Goal: Task Accomplishment & Management: Manage account settings

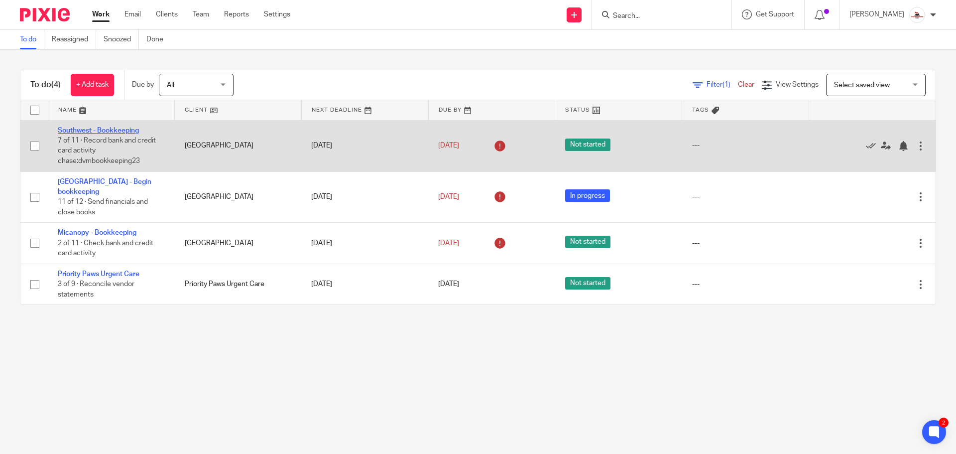
click at [100, 127] on link "Southwest - Bookkeeping" at bounding box center [98, 130] width 81 height 7
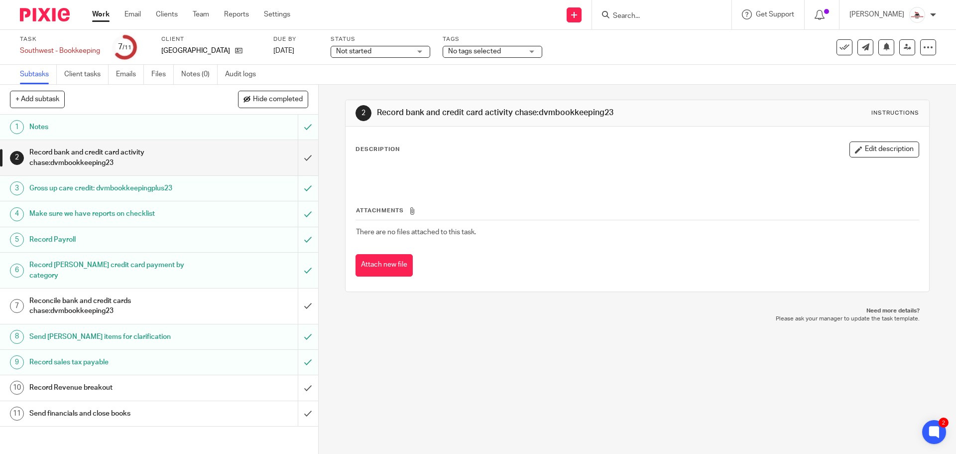
click at [163, 293] on h1 "Reconcile bank and credit cards chase:dvmbookkeeping23" at bounding box center [115, 305] width 172 height 25
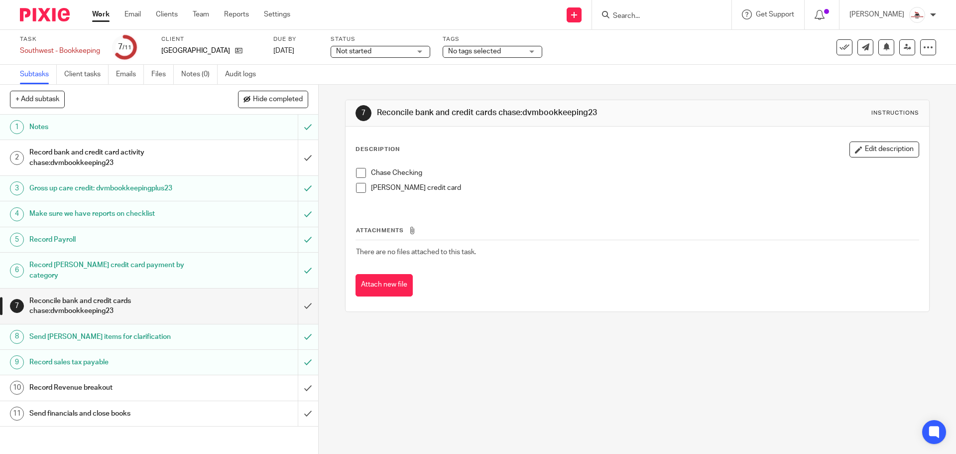
click at [100, 16] on link "Work" at bounding box center [100, 14] width 17 height 10
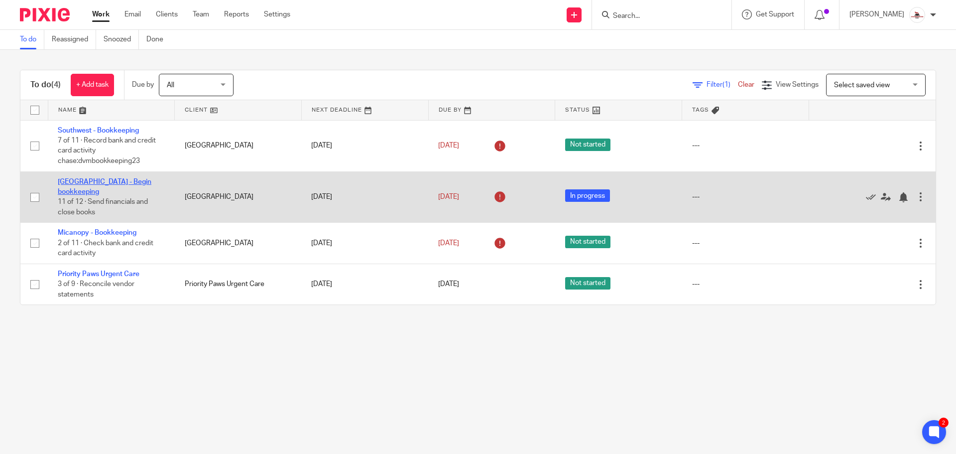
click at [138, 179] on link "[GEOGRAPHIC_DATA] - Begin bookkeeping" at bounding box center [105, 186] width 94 height 17
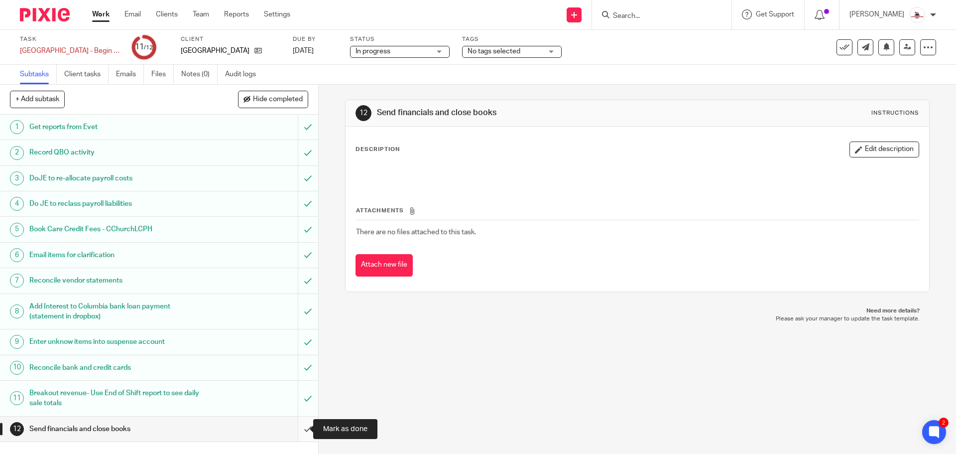
click at [297, 432] on input "submit" at bounding box center [159, 428] width 318 height 25
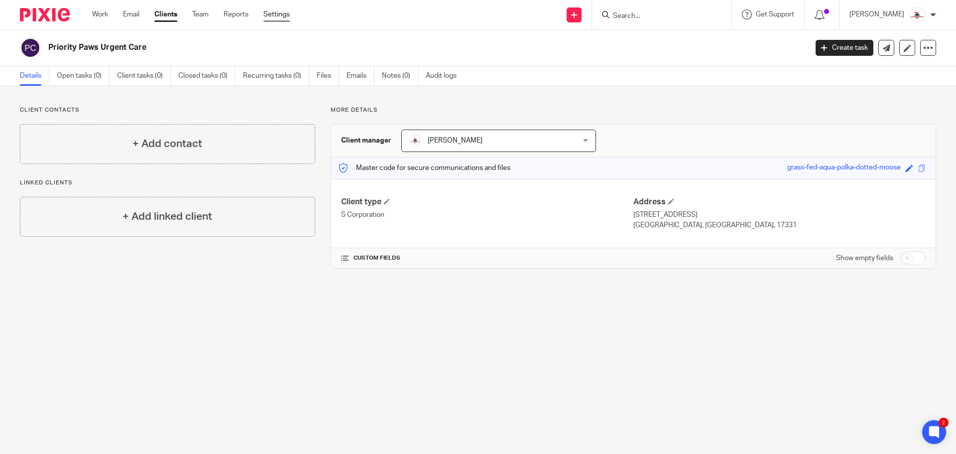
click at [271, 14] on link "Settings" at bounding box center [276, 14] width 26 height 10
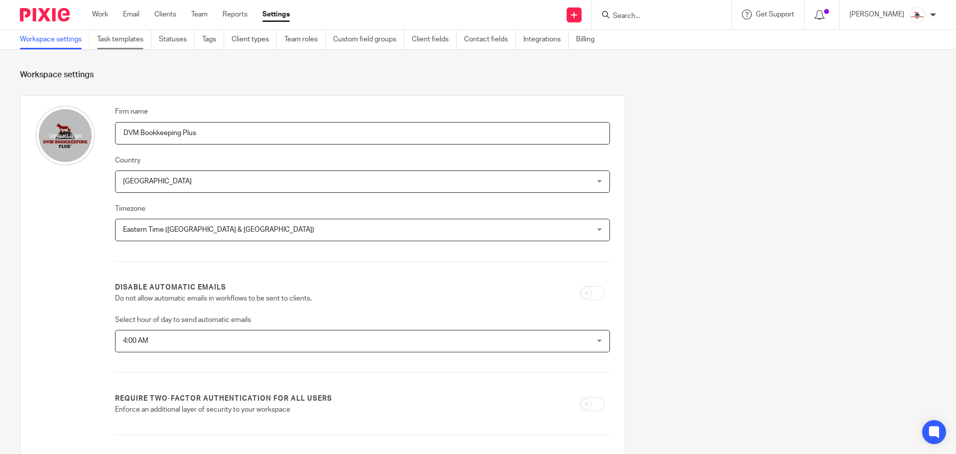
click at [133, 39] on link "Task templates" at bounding box center [124, 39] width 54 height 19
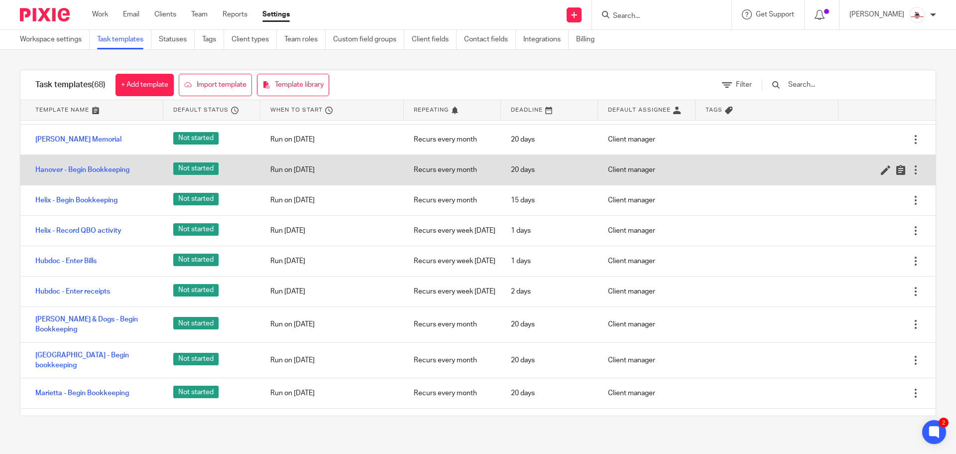
scroll to position [1095, 0]
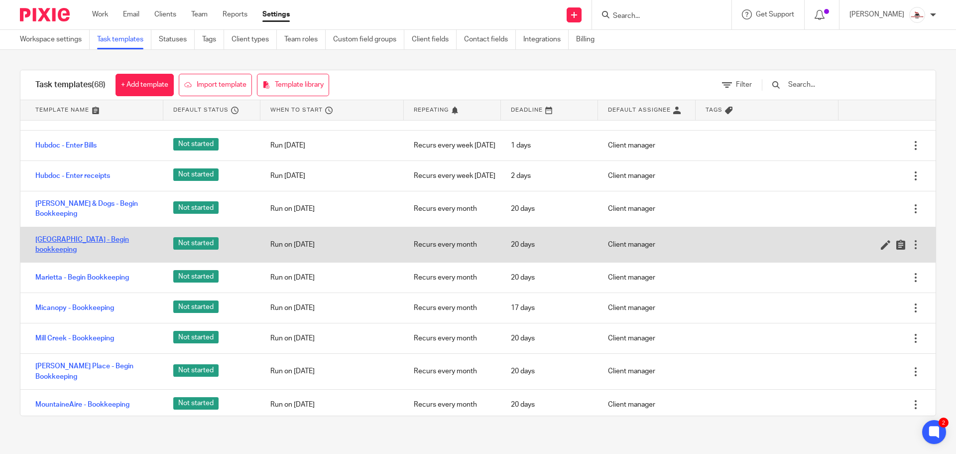
click at [100, 255] on link "Lake City - Begin bookkeeping" at bounding box center [94, 245] width 118 height 20
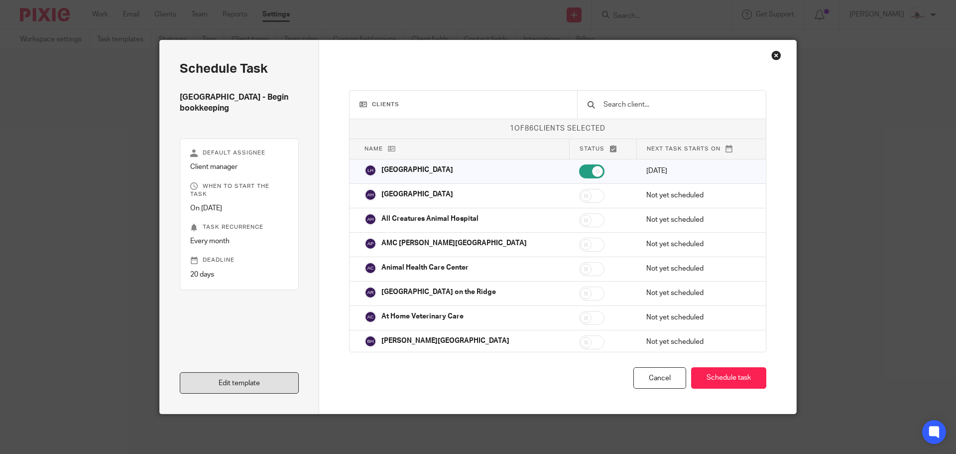
click at [265, 371] on div "Edit template" at bounding box center [239, 342] width 119 height 104
click at [264, 375] on link "Edit template" at bounding box center [239, 382] width 119 height 21
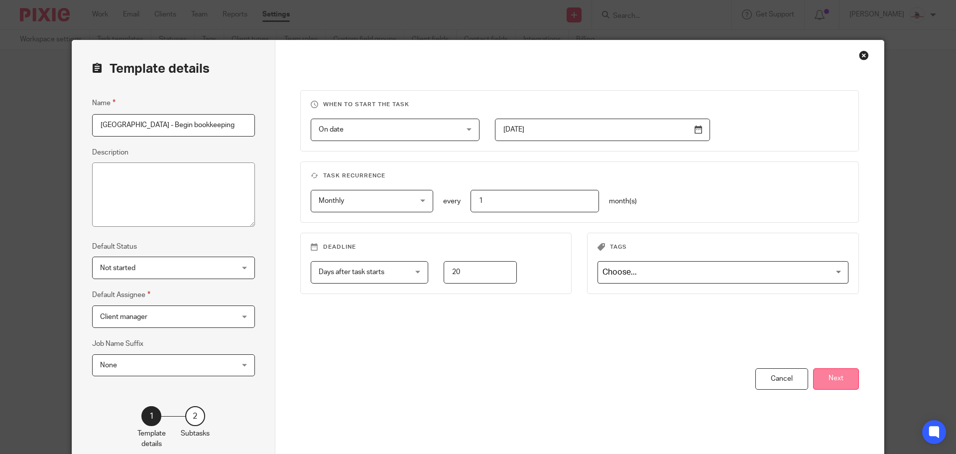
click at [824, 375] on button "Next" at bounding box center [836, 378] width 46 height 21
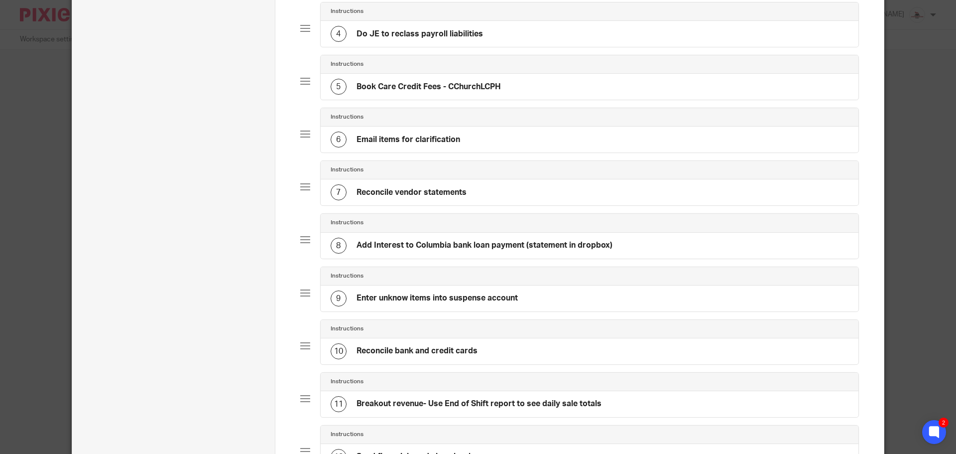
scroll to position [249, 0]
click at [531, 343] on div "10 Reconcile bank and credit cards" at bounding box center [590, 350] width 538 height 26
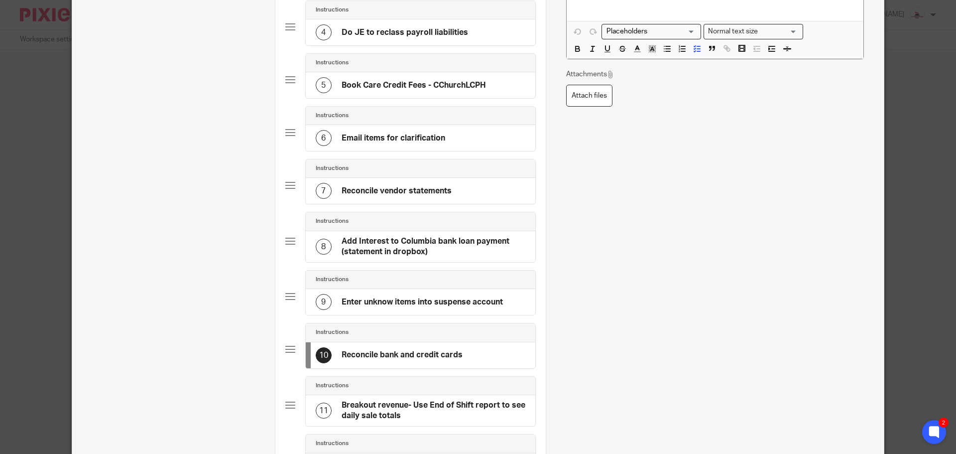
scroll to position [0, 0]
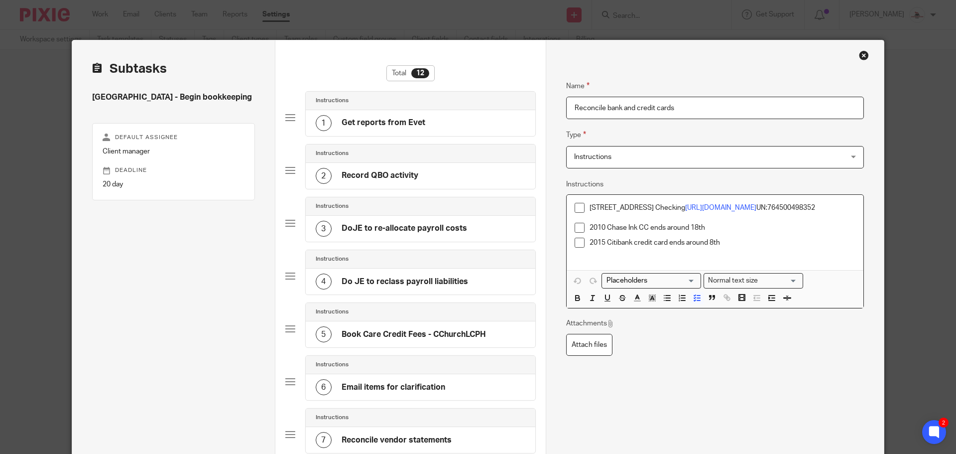
click at [848, 210] on p "1020 Mountain West Checking https://www.glacierbank.com/ UN:764500498352" at bounding box center [723, 208] width 266 height 10
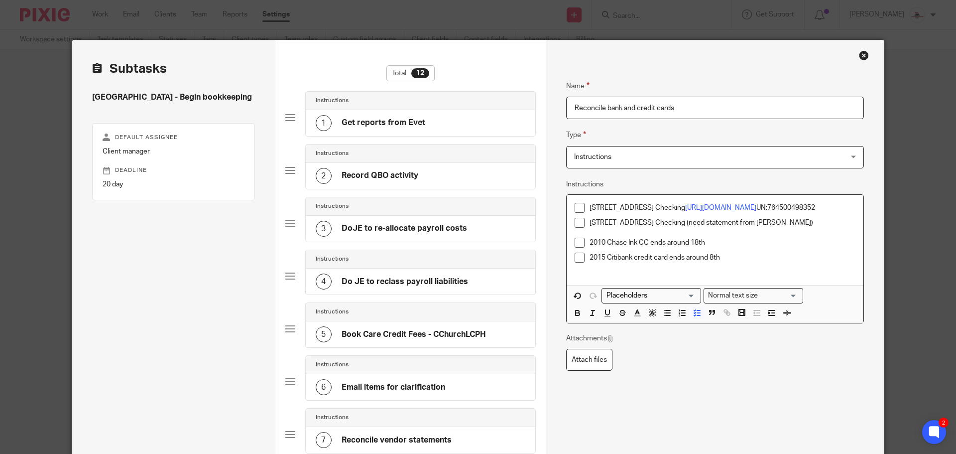
click at [621, 221] on p "1120 Mou8ntain West Checking (need statement from shelly)" at bounding box center [723, 223] width 266 height 10
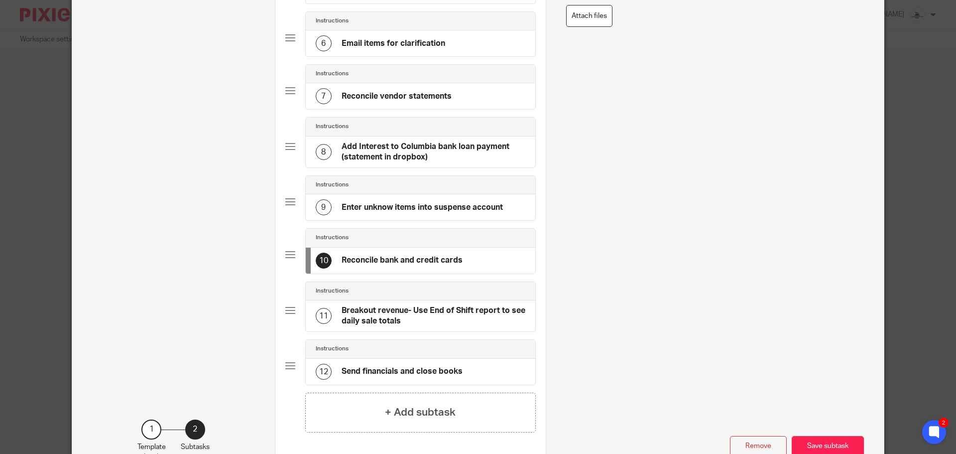
scroll to position [398, 0]
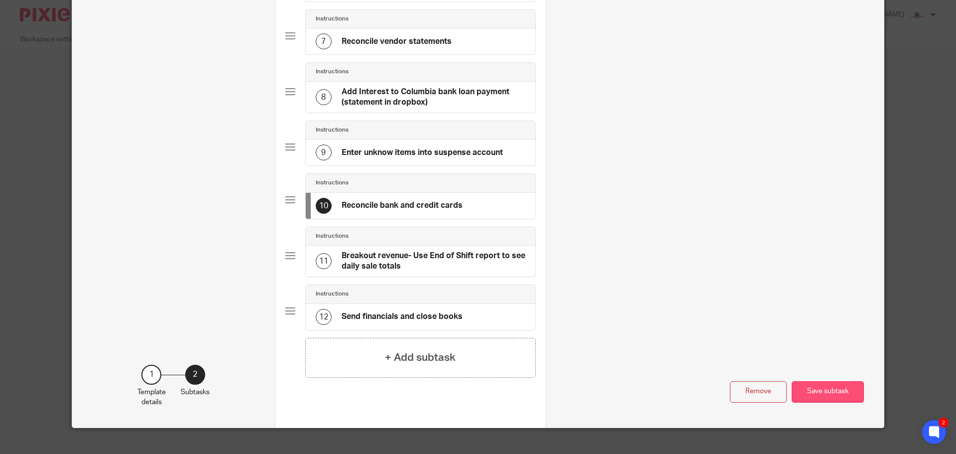
click at [820, 399] on button "Save subtask" at bounding box center [828, 391] width 72 height 21
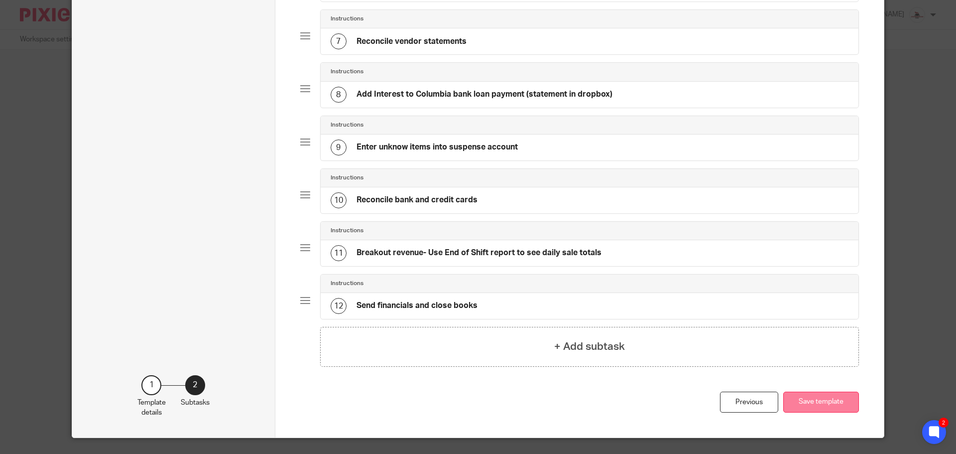
click at [828, 403] on button "Save template" at bounding box center [821, 401] width 76 height 21
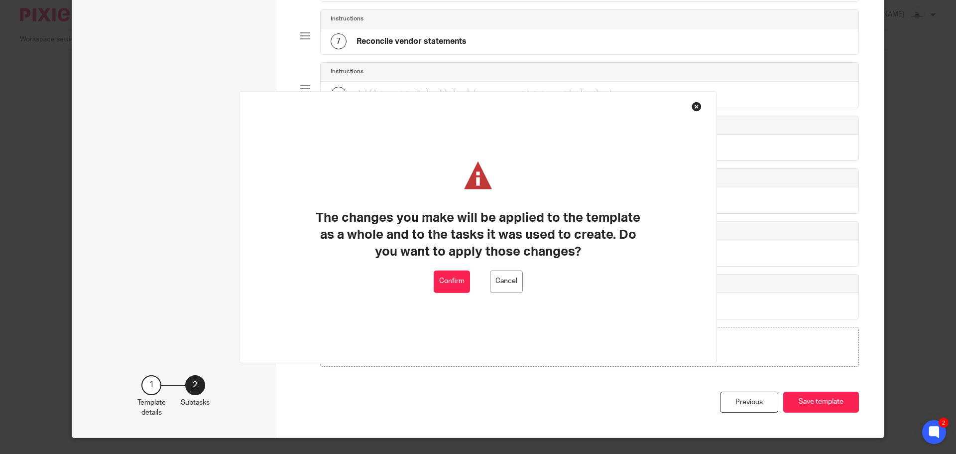
click at [456, 284] on button "Confirm" at bounding box center [452, 281] width 36 height 22
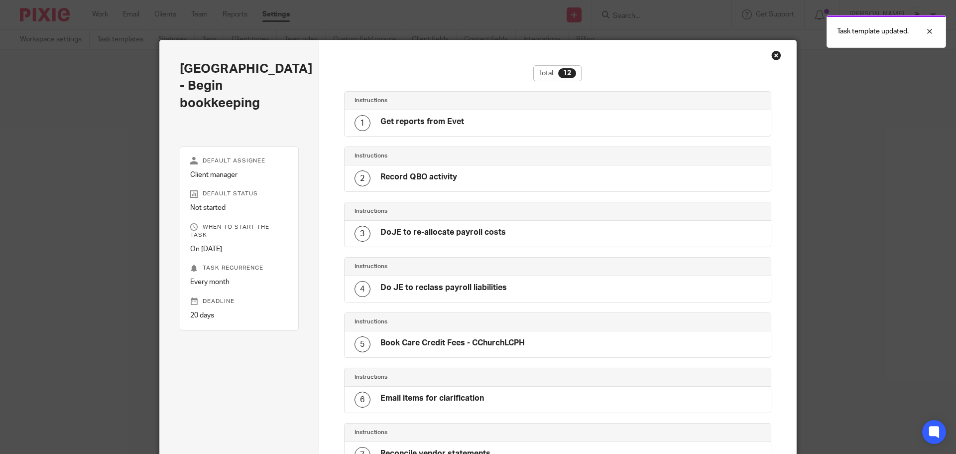
click at [773, 57] on div "Close this dialog window" at bounding box center [776, 55] width 10 height 10
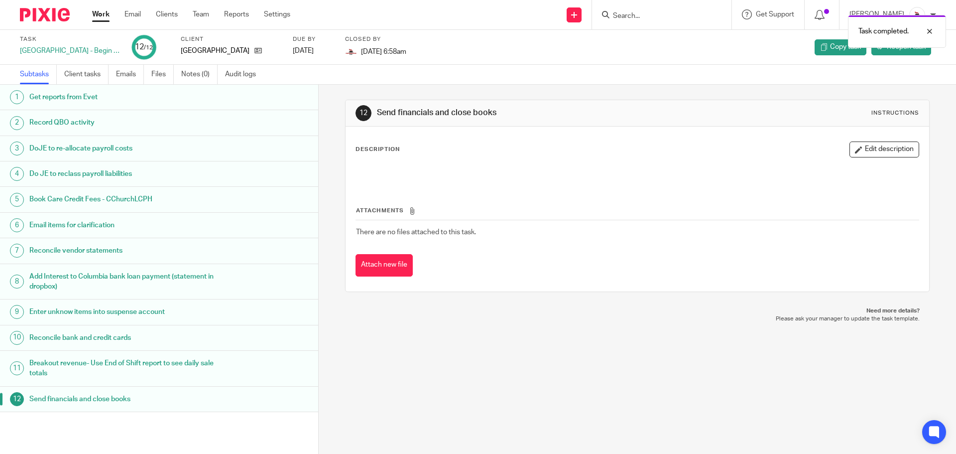
click at [98, 12] on link "Work" at bounding box center [100, 14] width 17 height 10
